Goal: Transaction & Acquisition: Purchase product/service

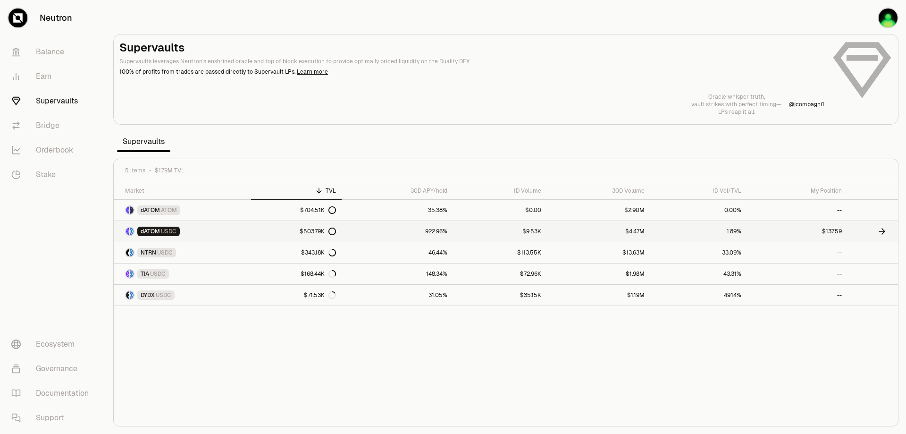
click at [732, 233] on link "1.89%" at bounding box center [698, 231] width 97 height 21
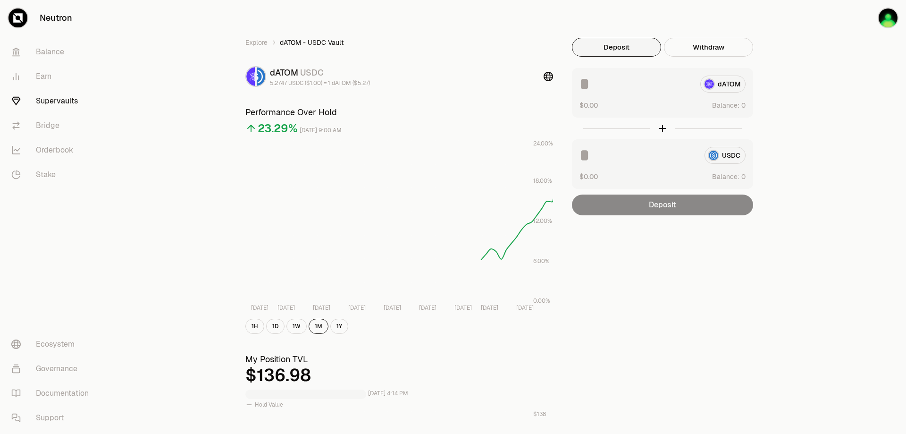
click at [620, 165] on div "USDC $0.00 Balance:" at bounding box center [662, 164] width 181 height 50
click at [620, 152] on input at bounding box center [637, 155] width 117 height 17
type input "*"
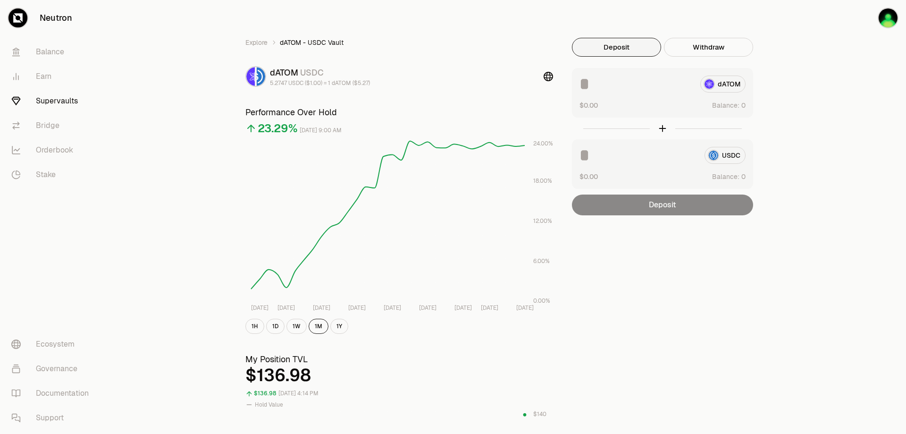
click at [658, 283] on div "Explore dATOM - USDC Vault dATOM USDC 5.2747 USDC ($1.00) = 1 dATOM ($5.27) Per…" at bounding box center [506, 440] width 544 height 805
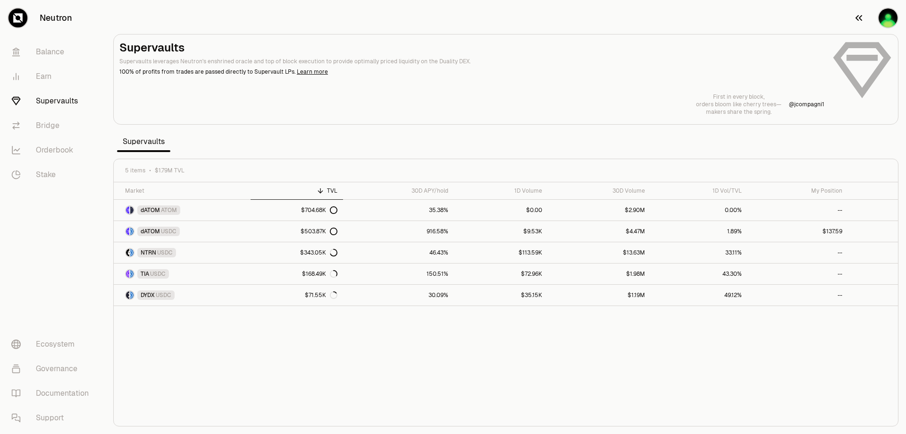
click at [894, 20] on img "button" at bounding box center [888, 17] width 19 height 19
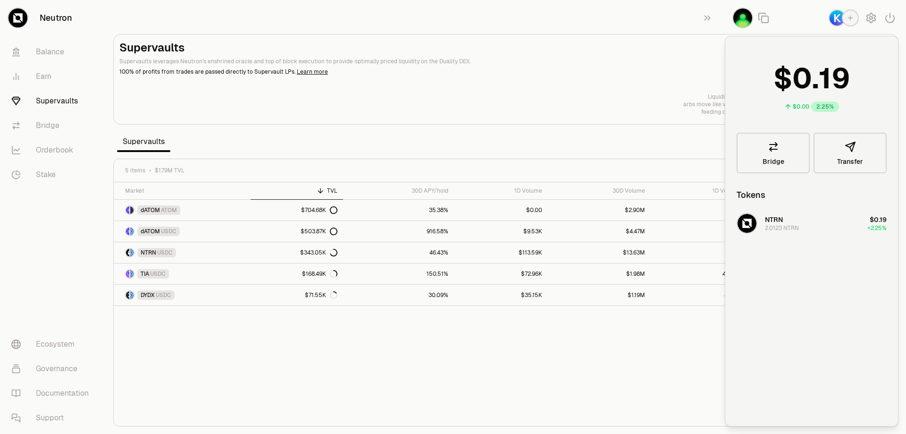
click at [891, 27] on div at bounding box center [815, 18] width 181 height 36
click at [891, 18] on icon "button" at bounding box center [889, 17] width 11 height 11
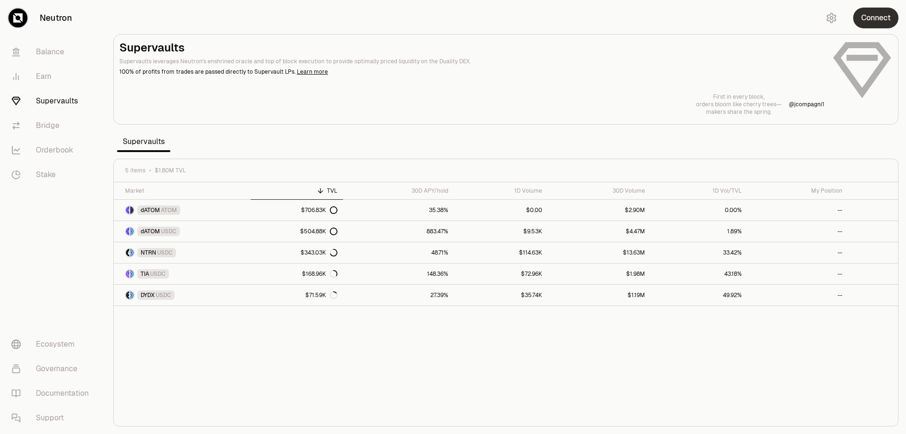
click at [890, 17] on button "Connect" at bounding box center [875, 18] width 45 height 21
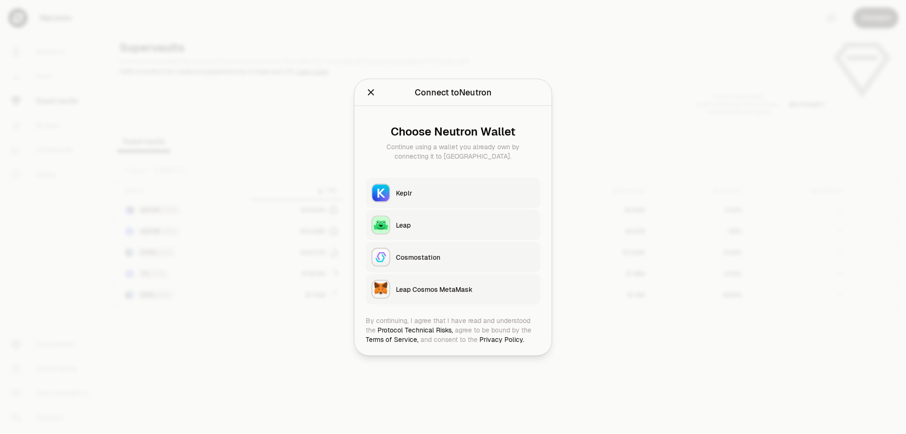
click at [471, 193] on div "Keplr" at bounding box center [465, 192] width 139 height 9
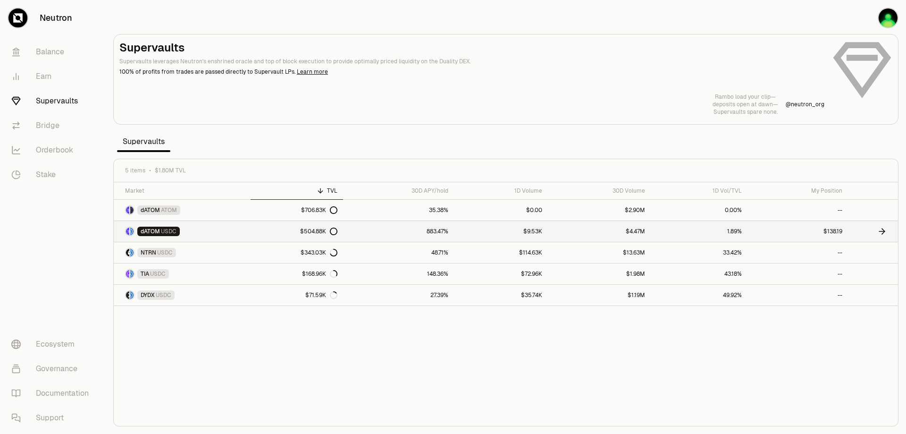
click at [336, 229] on icon at bounding box center [334, 231] width 8 height 8
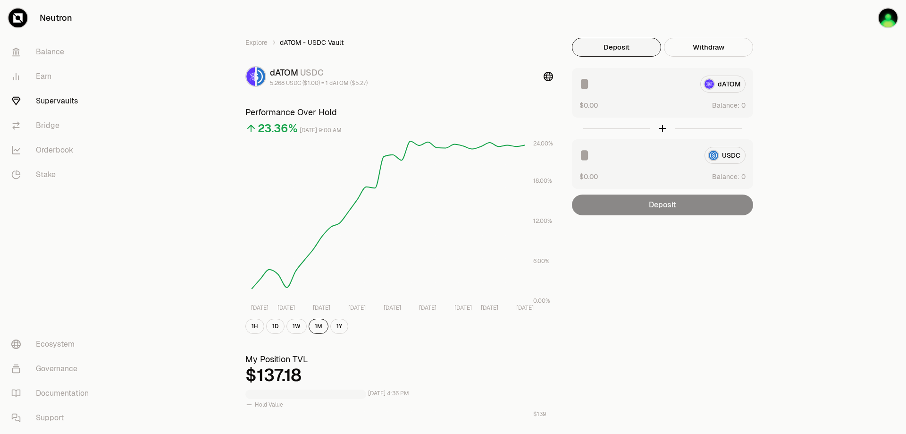
click at [645, 160] on input at bounding box center [637, 155] width 117 height 17
type input "*"
click at [650, 373] on div "Explore dATOM - USDC Vault dATOM USDC 5.268 USDC ($1.00) = 1 dATOM ($5.27) Perf…" at bounding box center [506, 440] width 544 height 805
